Goal: Transaction & Acquisition: Purchase product/service

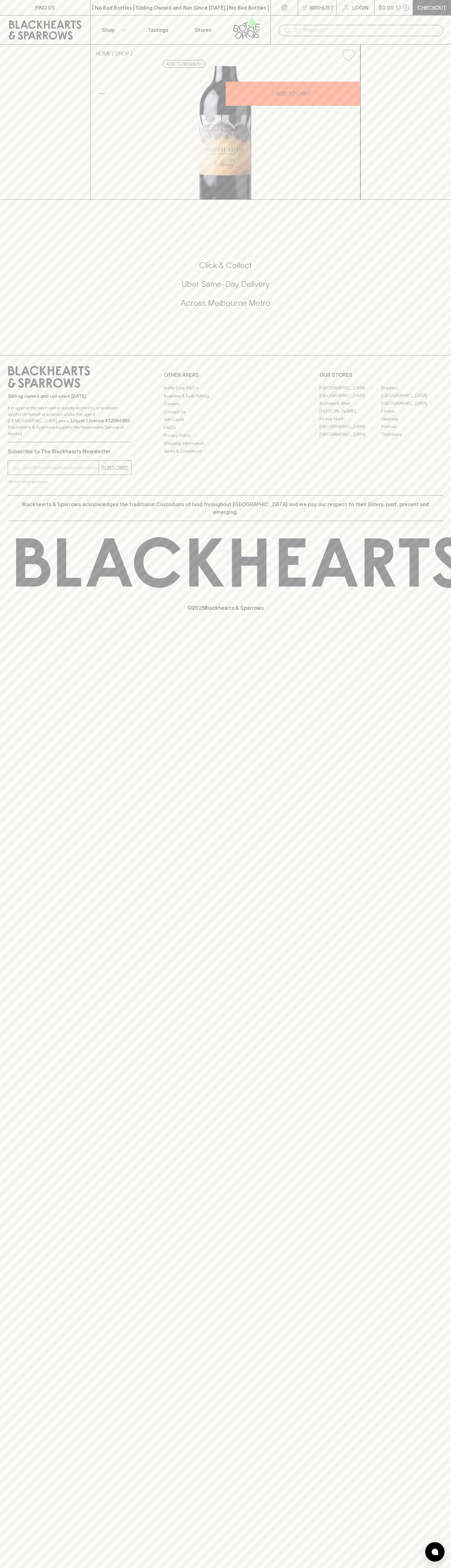
click at [419, 12] on link "Checkout" at bounding box center [432, 7] width 38 height 15
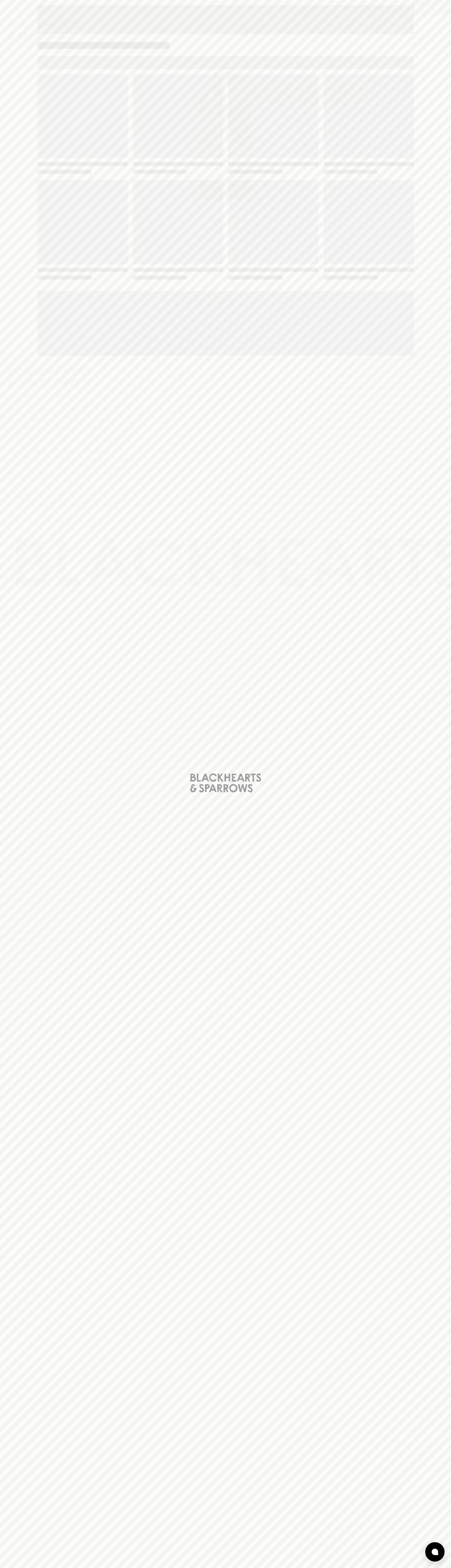
click at [448, 217] on div "Loading" at bounding box center [225, 784] width 451 height 1568
click at [204, 1568] on html "FIND US | No Bad Bottles | Sibling Owned and Run Since [DATE] | No Bad Bottles …" at bounding box center [225, 784] width 451 height 1568
click at [22, 220] on div "Loading" at bounding box center [225, 784] width 451 height 1568
